Goal: Transaction & Acquisition: Purchase product/service

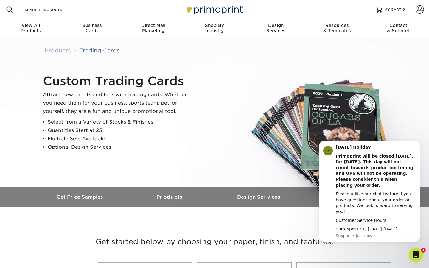
click at [234, 141] on div "Custom Trading Cards Attract new clients and fans with trading cards. Whether y…" at bounding box center [217, 113] width 358 height 82
click at [117, 52] on link "Trading Cards" at bounding box center [99, 50] width 41 height 7
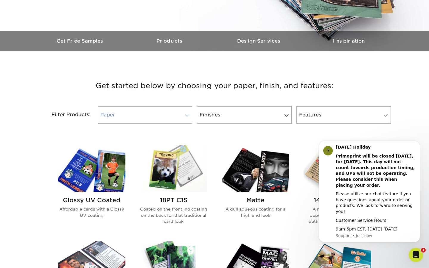
click at [184, 120] on link "Paper" at bounding box center [145, 114] width 94 height 17
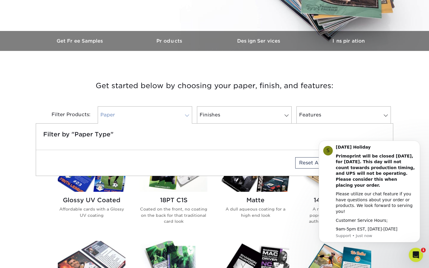
click at [184, 110] on link "Paper" at bounding box center [145, 114] width 94 height 17
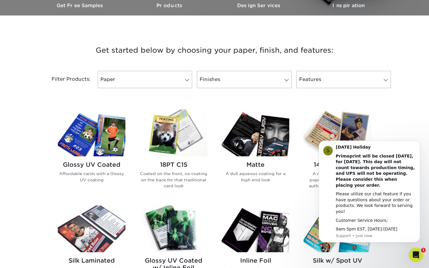
scroll to position [191, 0]
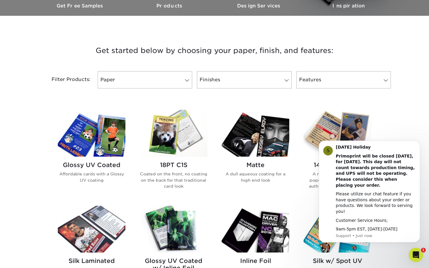
click at [98, 164] on h2 "Glossy UV Coated" at bounding box center [92, 165] width 68 height 7
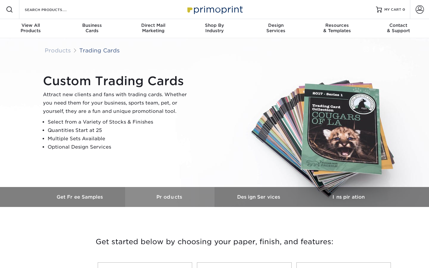
scroll to position [176, 0]
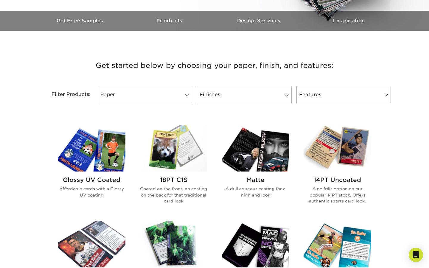
click at [58, 161] on img at bounding box center [92, 148] width 68 height 47
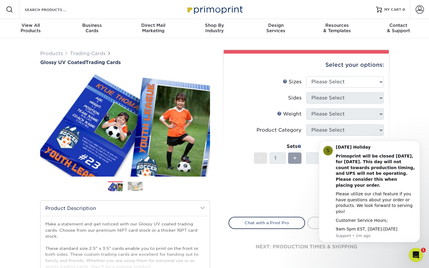
click at [418, 100] on div "Products Trading Cards Glossy UV Coated Trading Cards Previous Next /" at bounding box center [214, 197] width 429 height 318
click at [419, 144] on icon "Dismiss notification" at bounding box center [418, 142] width 3 height 3
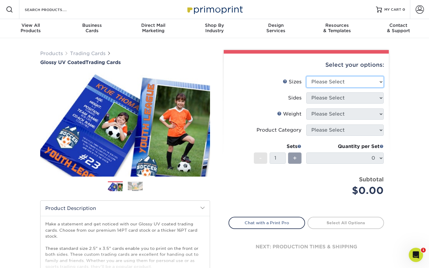
click at [334, 85] on select "Please Select 2.5" x 3.5"" at bounding box center [344, 81] width 77 height 11
select select "2.50x3.50"
click at [326, 99] on select "Please Select Print Both Sides Print Front Only" at bounding box center [344, 97] width 77 height 11
select select "13abbda7-1d64-4f25-8bb2-c179b224825d"
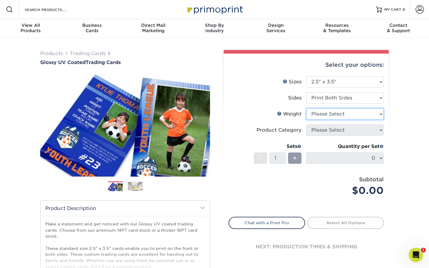
click at [320, 118] on select "Please Select 16PT 14PT 18PT C1S" at bounding box center [344, 113] width 77 height 11
select select "16PT"
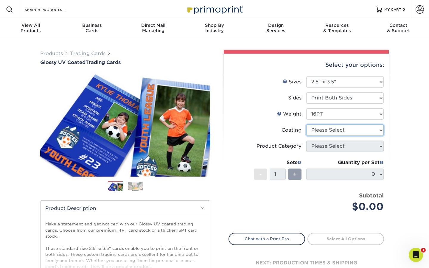
click at [344, 133] on select at bounding box center [344, 130] width 77 height 11
select select "ae367451-b2b8-45df-a344-0f05b6a12993"
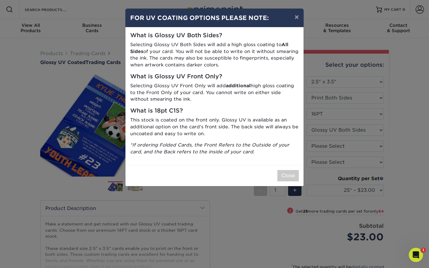
click at [170, 135] on p "This stock is coated on the front only. Glossy UV is available as an additional…" at bounding box center [214, 127] width 169 height 20
click at [297, 18] on button "×" at bounding box center [297, 17] width 14 height 17
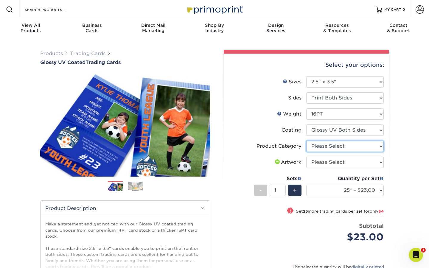
click at [327, 148] on select "Please Select Trading Cards" at bounding box center [344, 146] width 77 height 11
select select "c2f9bce9-36c2-409d-b101-c29d9d031e18"
click at [338, 161] on select "Please Select I will upload files I need a design - $100" at bounding box center [344, 162] width 77 height 11
select select "upload"
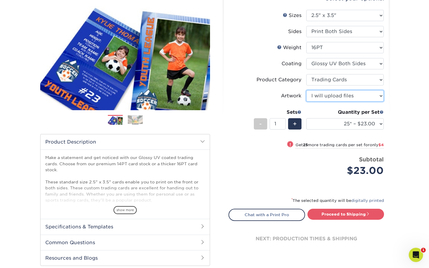
scroll to position [70, 0]
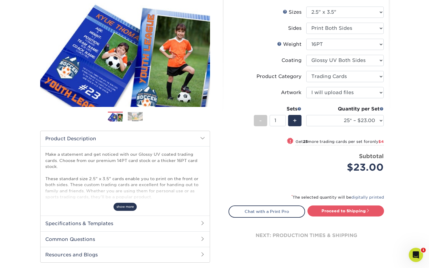
click at [120, 207] on span "show more" at bounding box center [125, 207] width 23 height 8
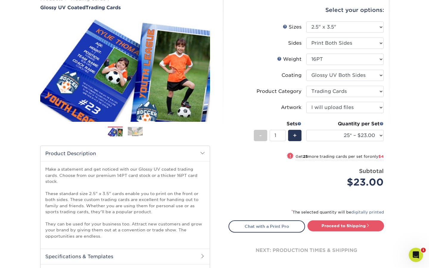
scroll to position [0, 0]
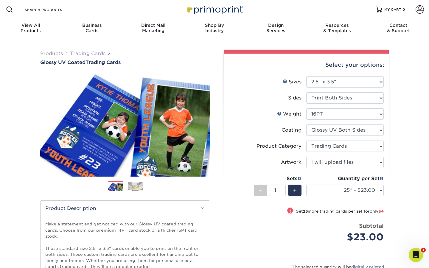
click at [140, 186] on img at bounding box center [135, 186] width 15 height 9
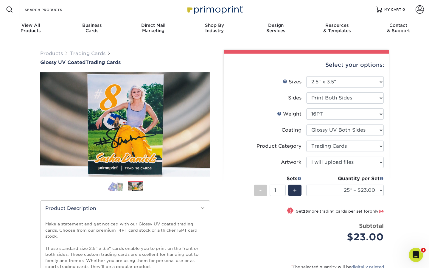
click at [112, 187] on img at bounding box center [115, 186] width 15 height 10
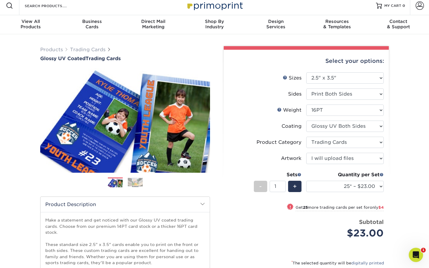
scroll to position [6, 0]
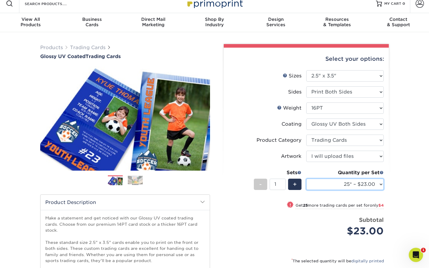
click at [322, 181] on select "25* – $23.00 50* – $27.00 75* – $33.00 100* – $37.00 250* – $47.00 500 – $58.00…" at bounding box center [344, 184] width 77 height 11
click at [325, 186] on select "25* – $23.00 50* – $27.00 75* – $33.00 100* – $37.00 250* – $47.00 500 – $58.00…" at bounding box center [344, 184] width 77 height 11
select select "75* – $33.00"
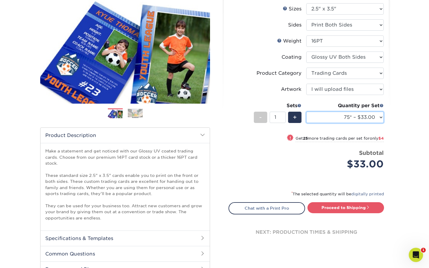
scroll to position [76, 0]
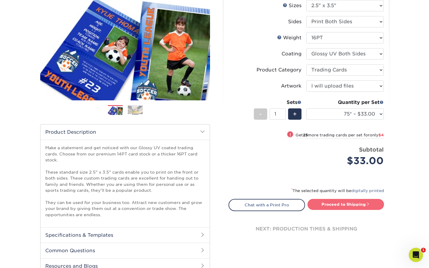
click at [329, 206] on link "Proceed to Shipping" at bounding box center [346, 204] width 77 height 11
type input "Set 1"
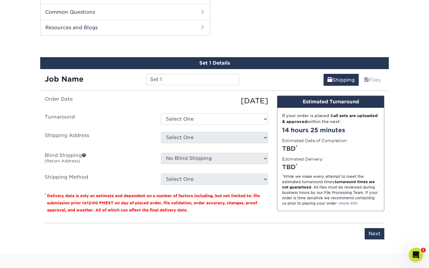
scroll to position [321, 0]
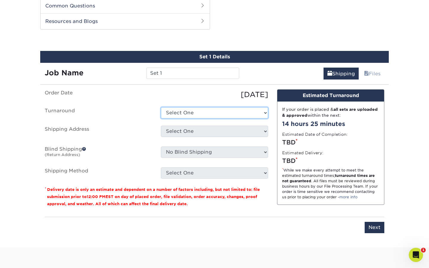
click at [188, 111] on select "Select One 2-4 Business Days 2 Day Next Business Day" at bounding box center [214, 112] width 107 height 11
select select "34a62717-3da9-4690-8d10-b70c8604e9e6"
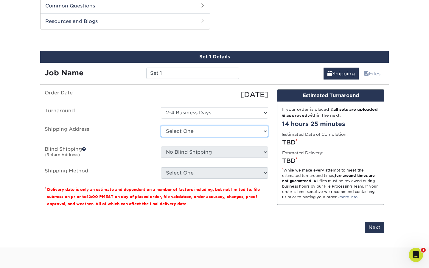
click at [197, 131] on select "Select One + Add New Address - Login" at bounding box center [214, 131] width 107 height 11
select select "newaddress"
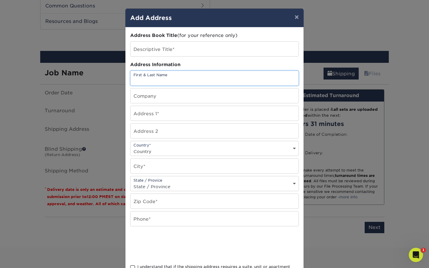
click at [164, 83] on input "text" at bounding box center [215, 78] width 168 height 15
type input "[PERSON_NAME]"
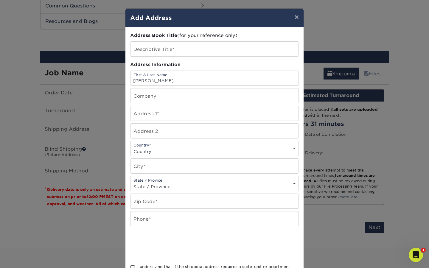
type input "Compass [GEOGRAPHIC_DATA]"
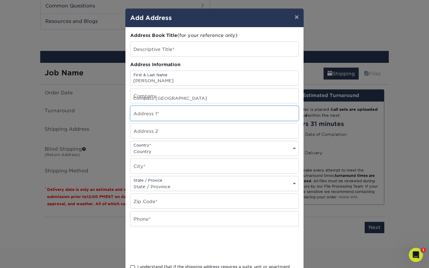
type input "[STREET_ADDRESS]"
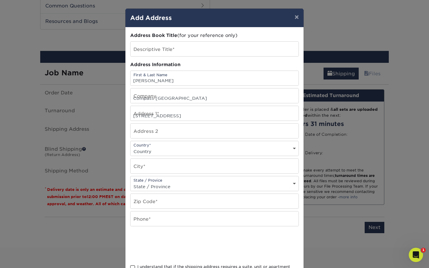
select select "US"
type input "[PERSON_NAME]"
select select "IN"
type input "47460"
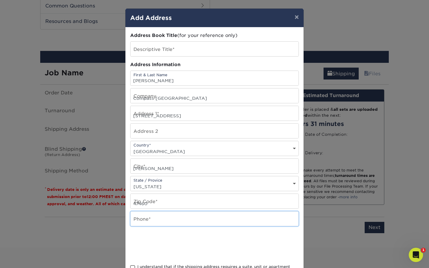
type input "8123691426"
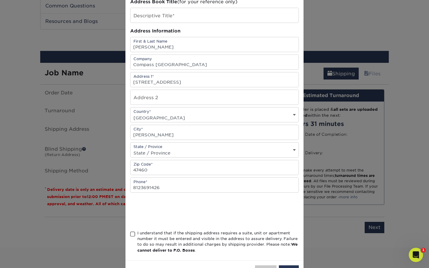
scroll to position [56, 0]
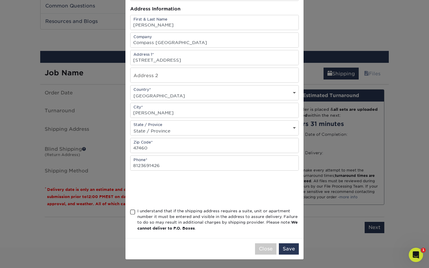
click at [134, 212] on span at bounding box center [132, 213] width 5 height 6
click at [0, 0] on input "I understand that if the shipping address requires a suite, unit or apartment n…" at bounding box center [0, 0] width 0 height 0
click at [286, 251] on button "Save" at bounding box center [289, 249] width 20 height 11
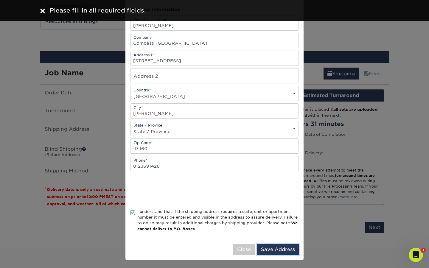
scroll to position [0, 0]
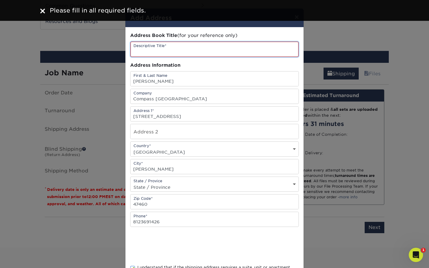
click at [151, 51] on input "text" at bounding box center [215, 49] width 168 height 15
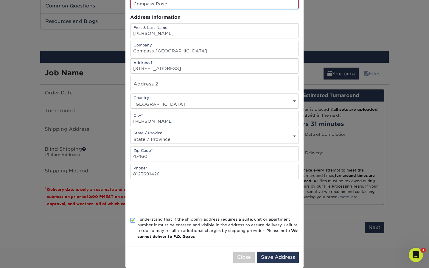
scroll to position [56, 0]
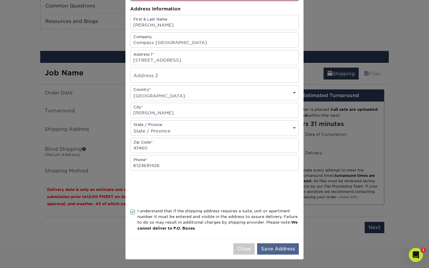
type input "Compass Rose"
click at [269, 253] on button "Save Address" at bounding box center [278, 249] width 42 height 11
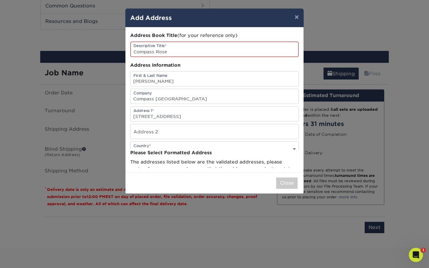
scroll to position [0, 0]
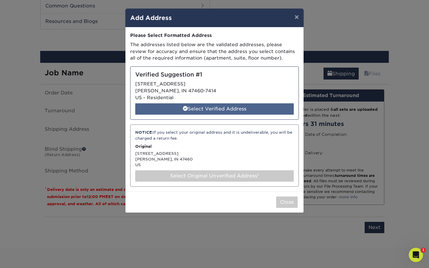
click at [194, 107] on div "Select Verified Address" at bounding box center [214, 108] width 159 height 11
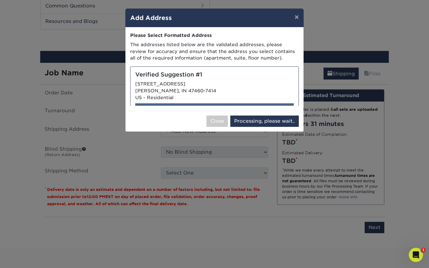
select select "285541"
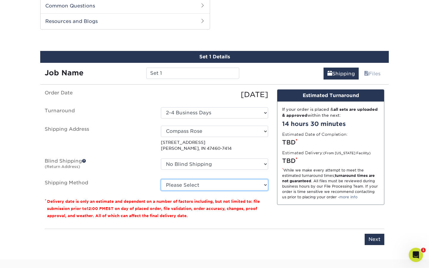
click at [201, 183] on select "Please Select Ground Shipping (+$38.68) 3 Day Shipping Service (+$44.21) 2 Day …" at bounding box center [214, 184] width 107 height 11
select select "03"
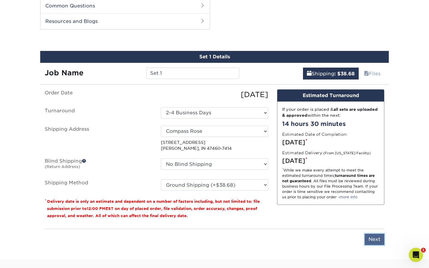
click at [373, 242] on input "Next" at bounding box center [375, 239] width 20 height 11
